Goal: Find specific page/section: Find specific page/section

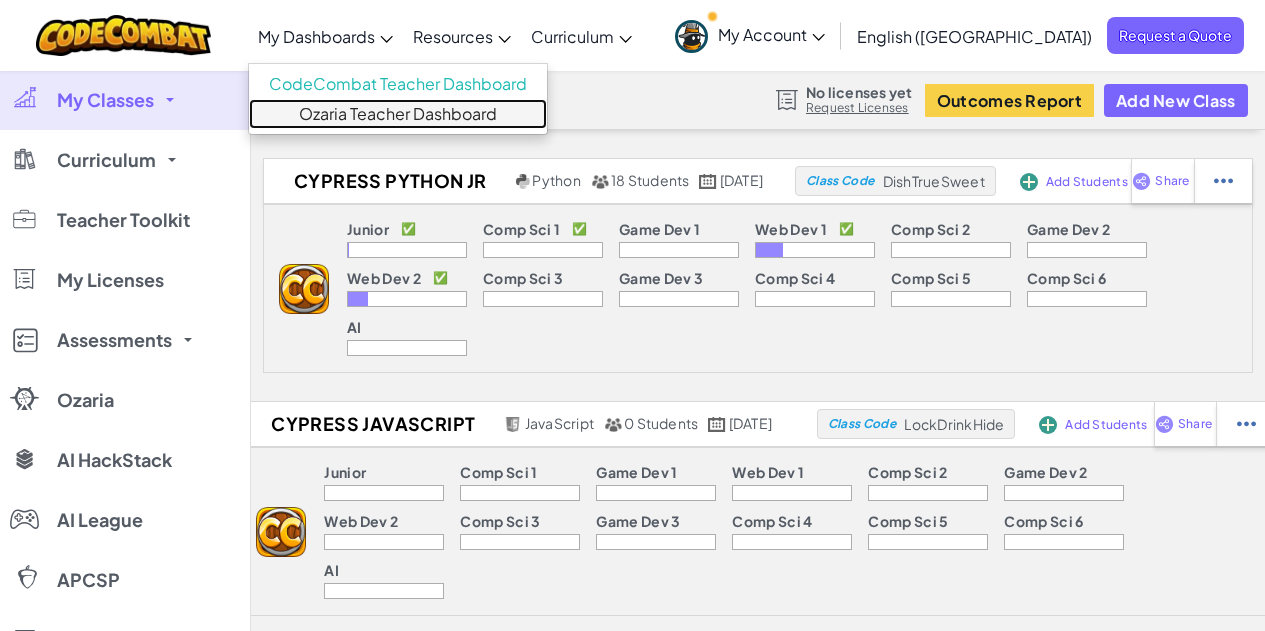
click at [446, 106] on link "Ozaria Teacher Dashboard" at bounding box center [398, 114] width 298 height 30
